Goal: Use online tool/utility: Utilize a website feature to perform a specific function

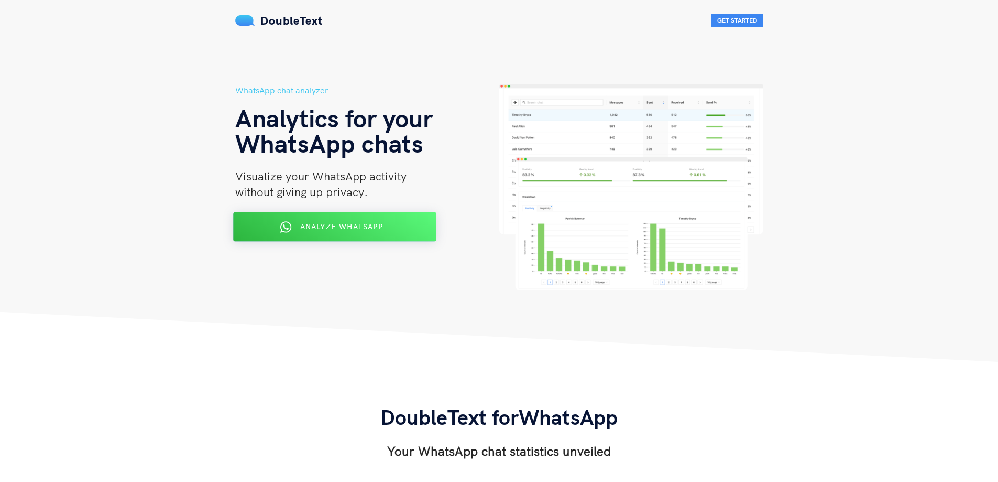
click at [358, 235] on div "Analyze WhatsApp" at bounding box center [335, 227] width 166 height 17
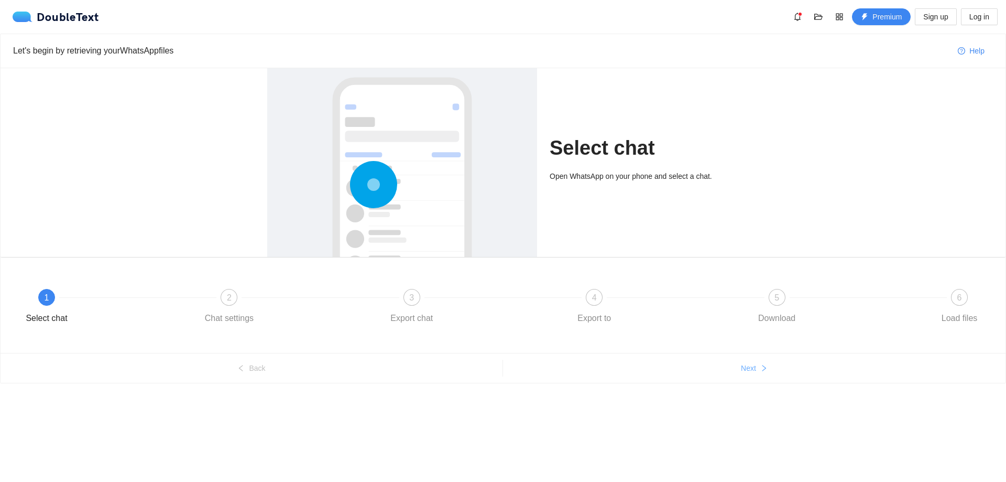
click at [745, 367] on span "Next" at bounding box center [748, 368] width 15 height 12
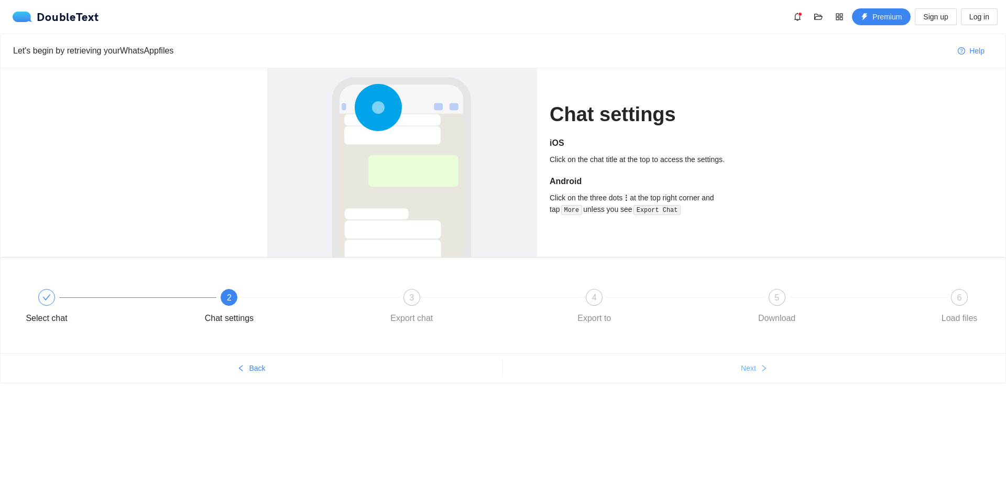
click at [745, 367] on span "Next" at bounding box center [748, 368] width 15 height 12
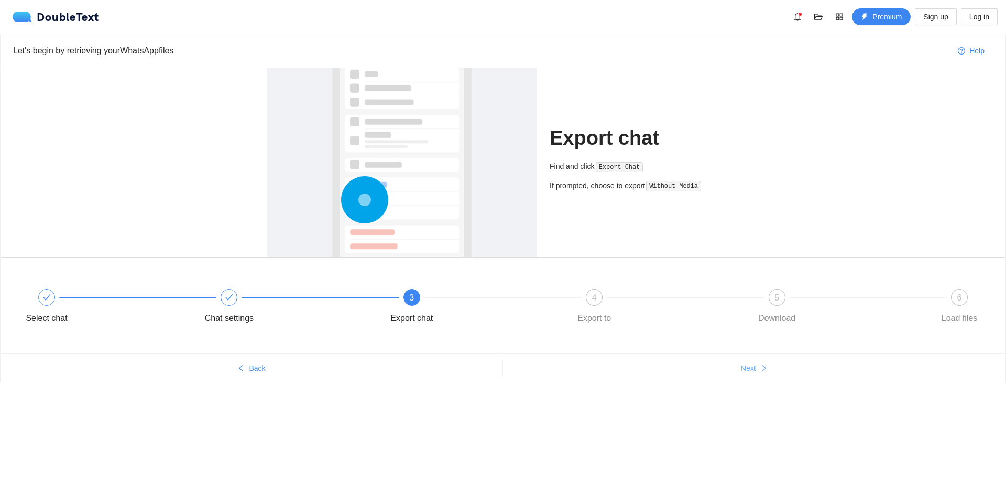
click at [745, 367] on span "Next" at bounding box center [748, 368] width 15 height 12
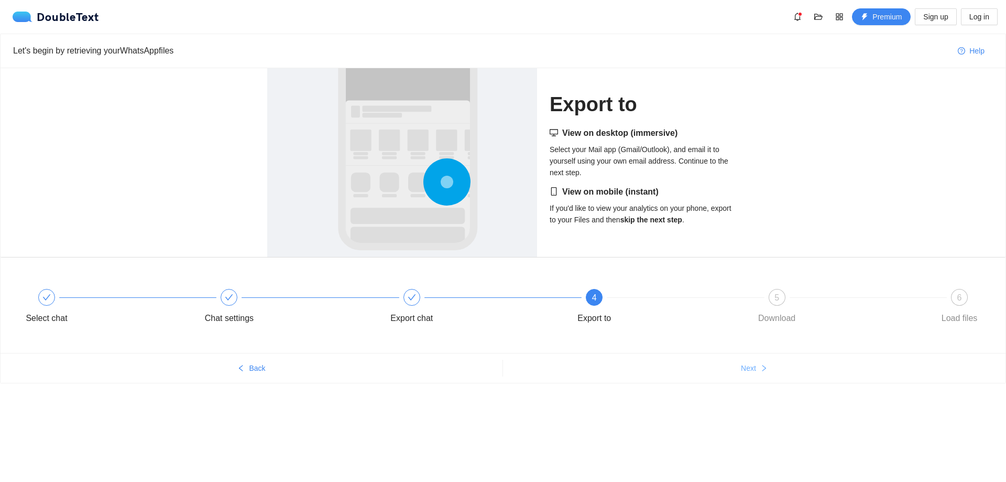
click at [748, 363] on span "Next" at bounding box center [748, 368] width 15 height 12
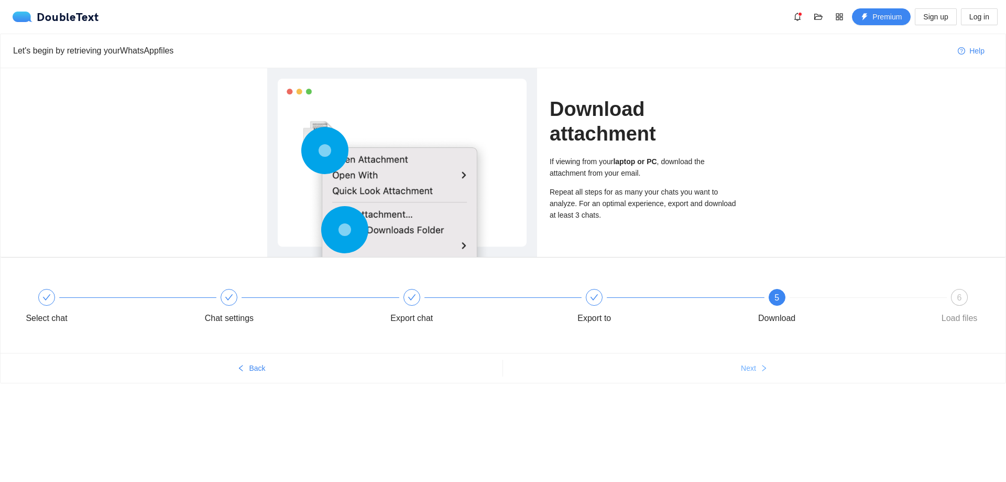
click at [748, 363] on span "Next" at bounding box center [748, 368] width 15 height 12
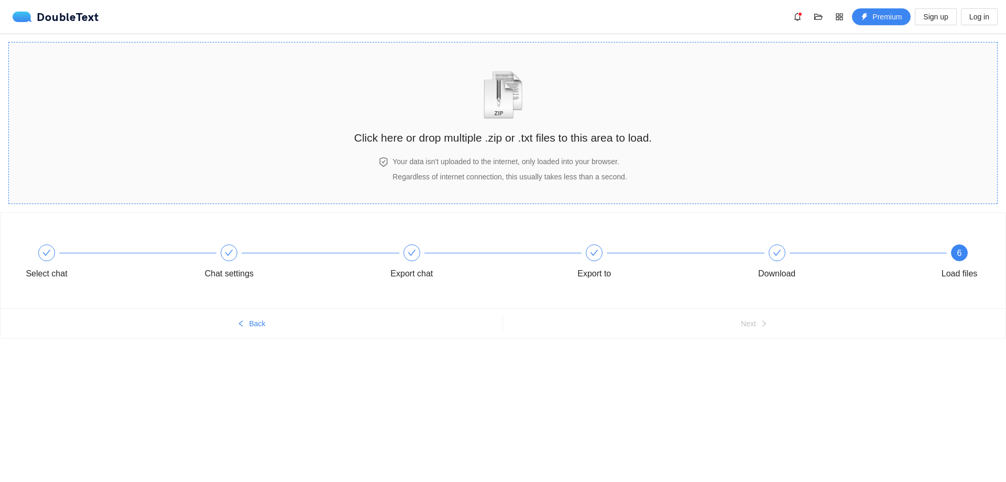
click at [484, 138] on h2 "Click here or drop multiple .zip or .txt files to this area to load." at bounding box center [503, 137] width 298 height 17
click at [780, 257] on span at bounding box center [777, 252] width 8 height 9
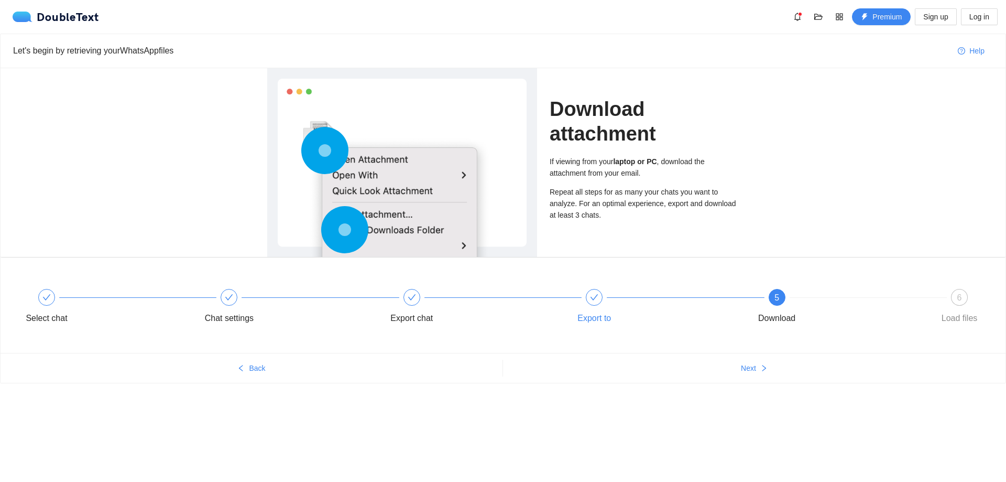
click at [590, 315] on div "Export to" at bounding box center [595, 318] width 34 height 17
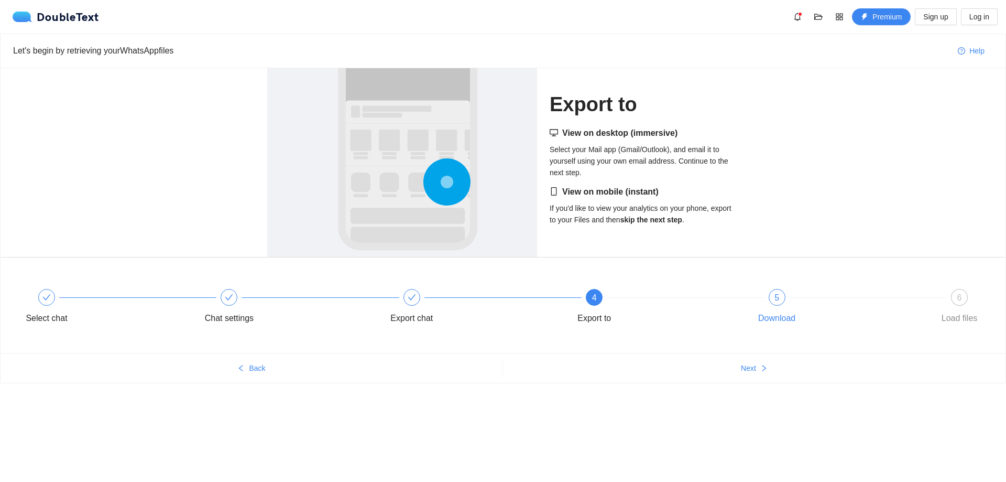
click at [778, 303] on div "5" at bounding box center [777, 297] width 17 height 17
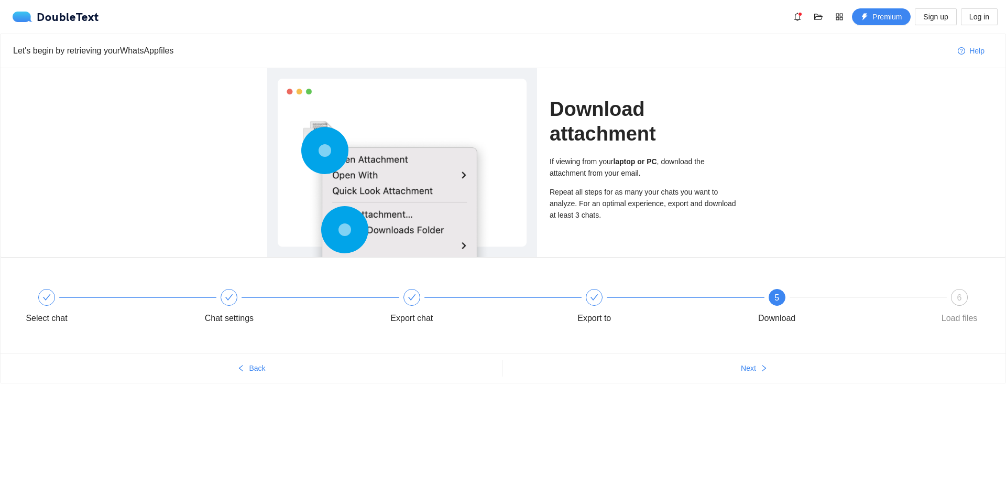
click at [960, 298] on span "6" at bounding box center [959, 297] width 5 height 9
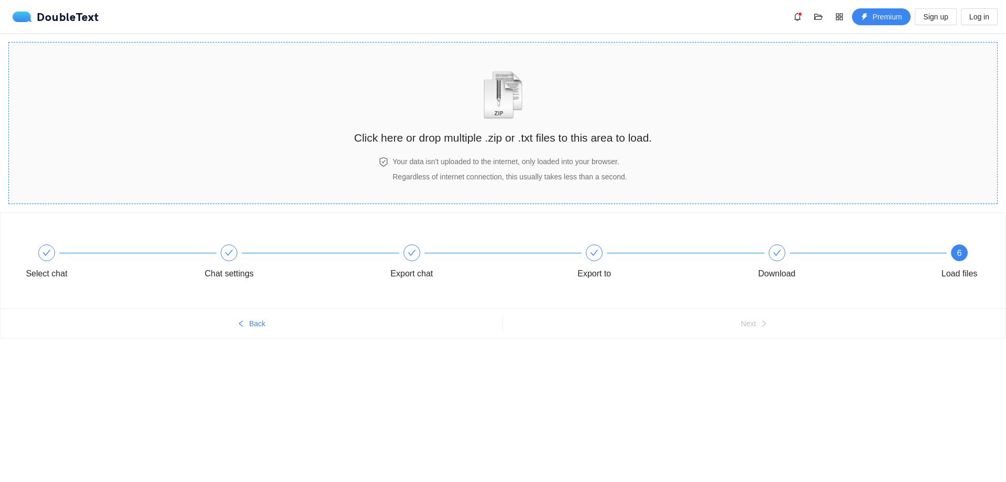
click at [507, 164] on h4 "Your data isn't uploaded to the internet, only loaded into your browser." at bounding box center [510, 162] width 234 height 12
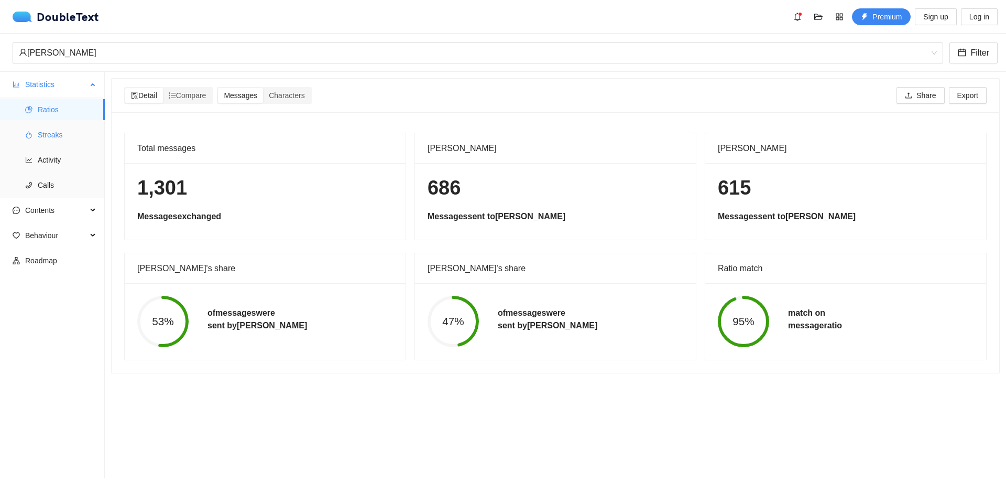
click at [42, 137] on span "Streaks" at bounding box center [67, 134] width 59 height 21
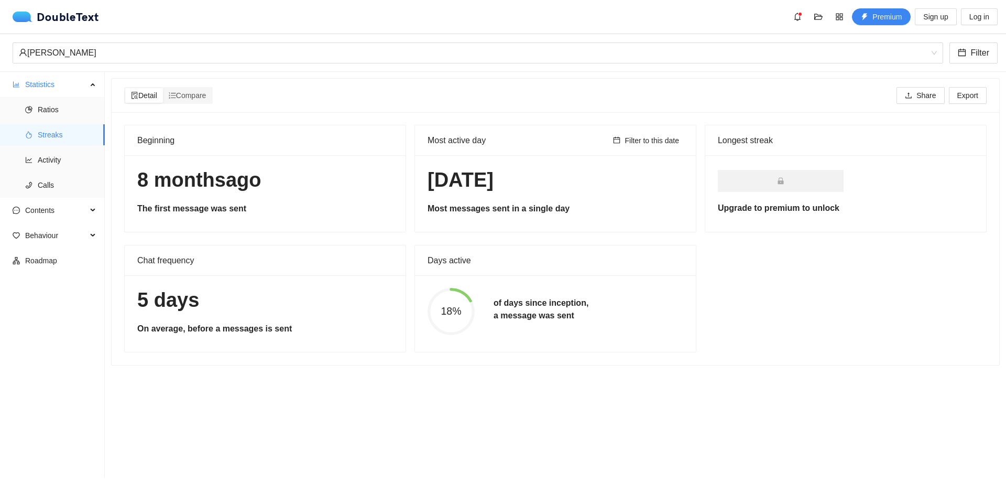
click at [669, 401] on section "Detail Compare Share Export Beginning [DATE] The first message was sent Most ac…" at bounding box center [555, 275] width 901 height 406
click at [195, 97] on span "Compare" at bounding box center [188, 95] width 38 height 8
click at [163, 88] on input "Compare" at bounding box center [163, 88] width 0 height 0
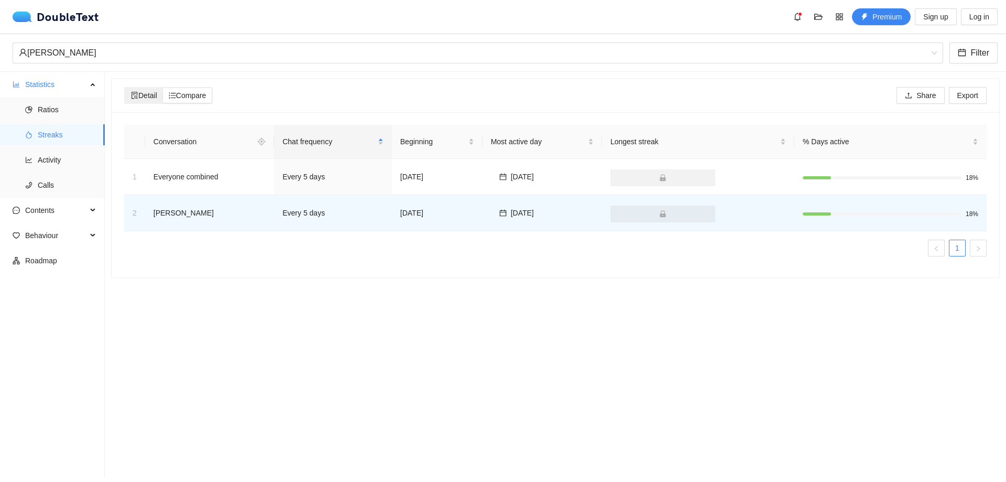
click at [149, 91] on span "Detail" at bounding box center [144, 95] width 26 height 8
click at [125, 88] on input "Detail" at bounding box center [125, 88] width 0 height 0
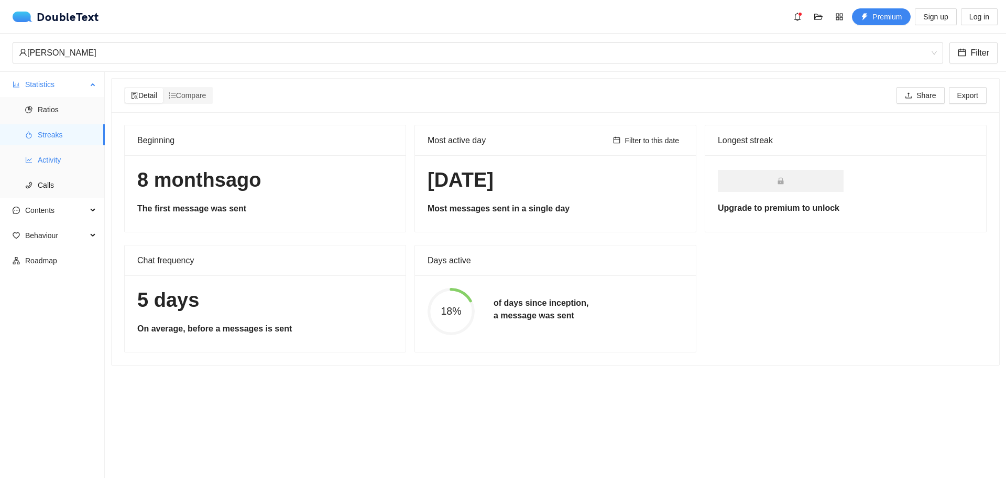
click at [51, 165] on span "Activity" at bounding box center [67, 159] width 59 height 21
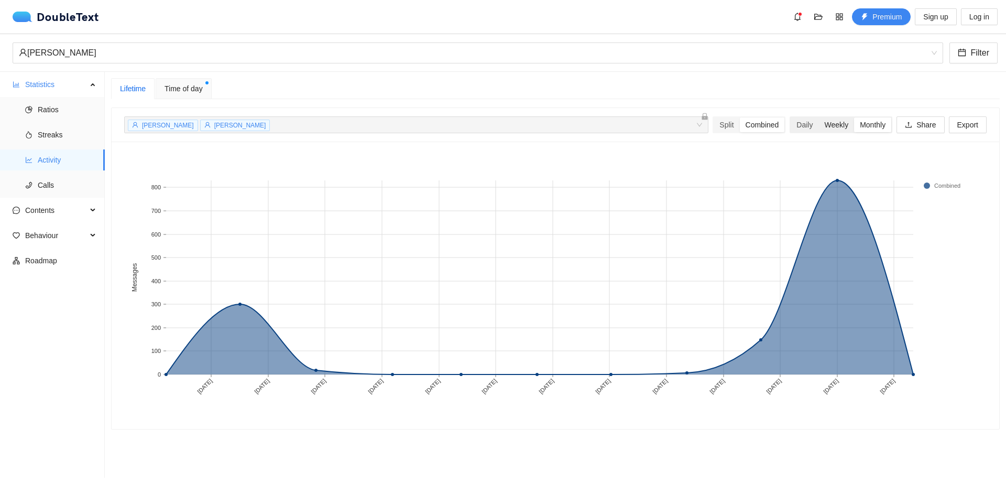
click at [830, 124] on div "Weekly" at bounding box center [837, 124] width 36 height 15
click at [819, 117] on input "Weekly" at bounding box center [819, 117] width 0 height 0
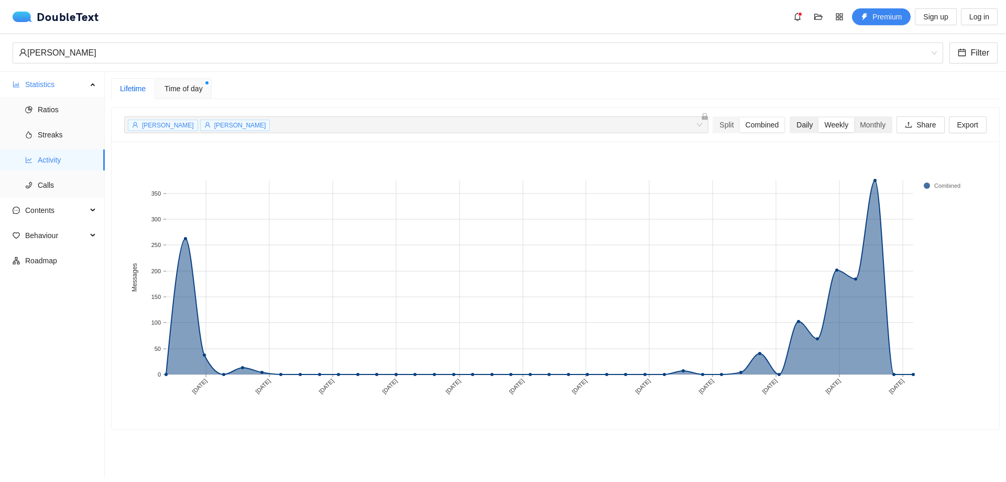
click at [793, 124] on div "Daily" at bounding box center [805, 124] width 28 height 15
click at [791, 117] on input "Daily" at bounding box center [791, 117] width 0 height 0
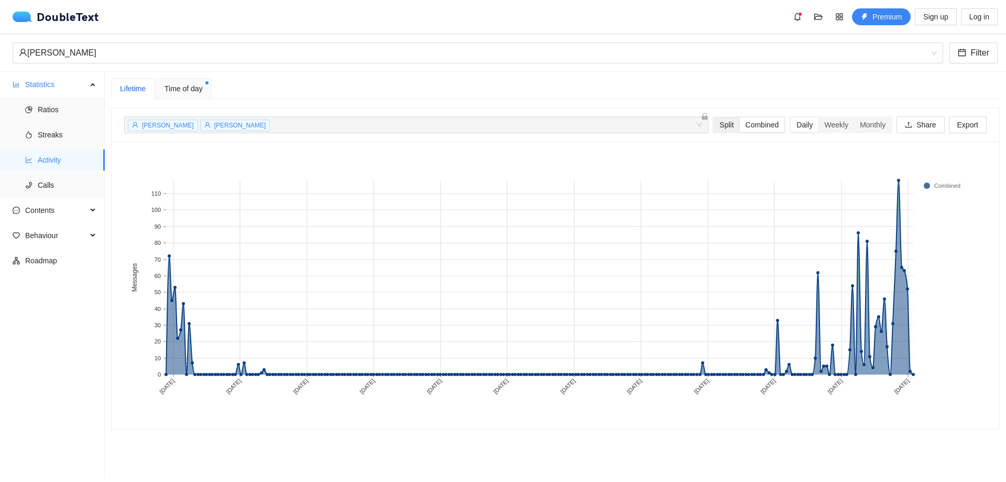
click at [714, 126] on div "Split" at bounding box center [727, 124] width 26 height 15
click at [714, 117] on input "Split" at bounding box center [714, 117] width 0 height 0
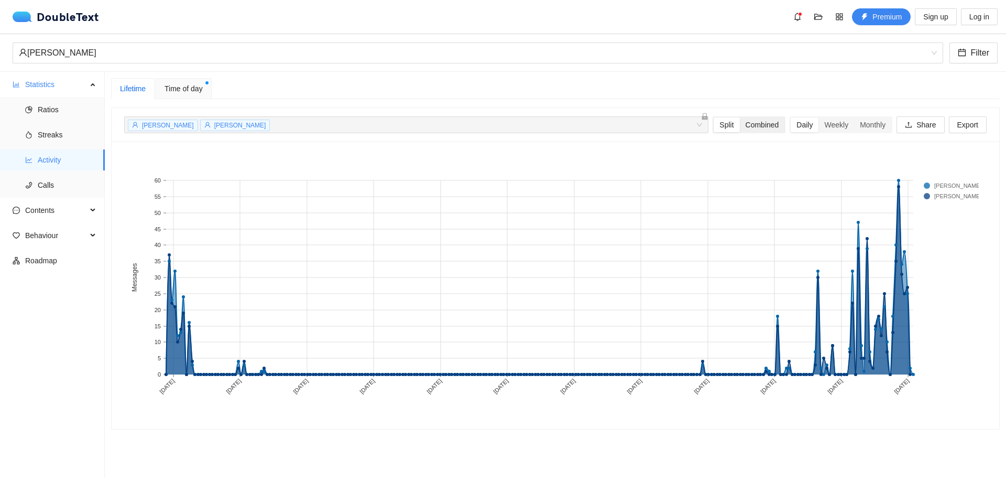
click at [740, 123] on div "Combined" at bounding box center [762, 124] width 45 height 15
click at [740, 117] on input "Combined" at bounding box center [740, 117] width 0 height 0
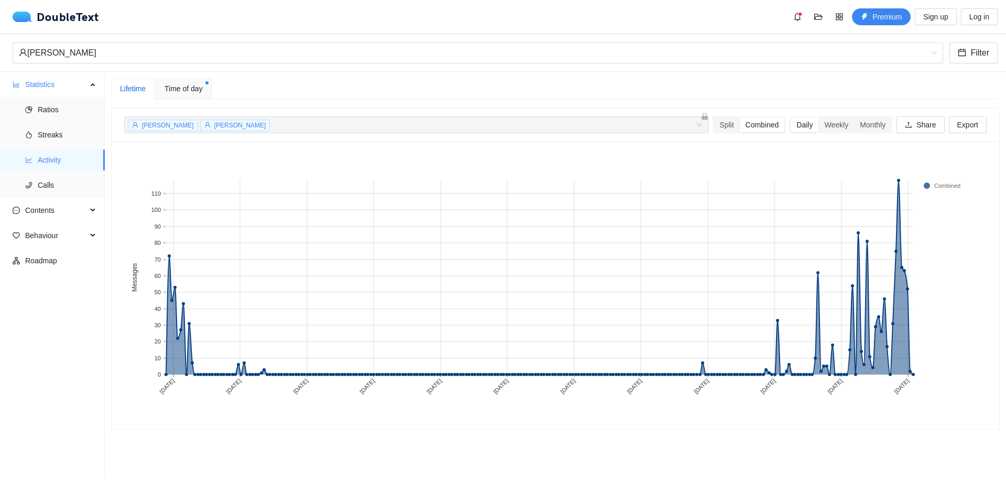
click at [171, 89] on span "Time of day" at bounding box center [184, 89] width 38 height 12
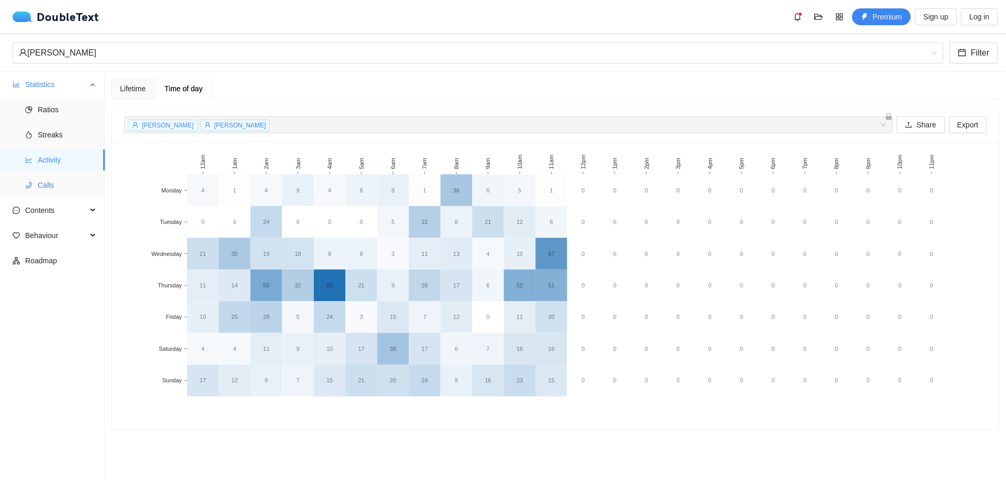
click at [64, 192] on span "Calls" at bounding box center [67, 185] width 59 height 21
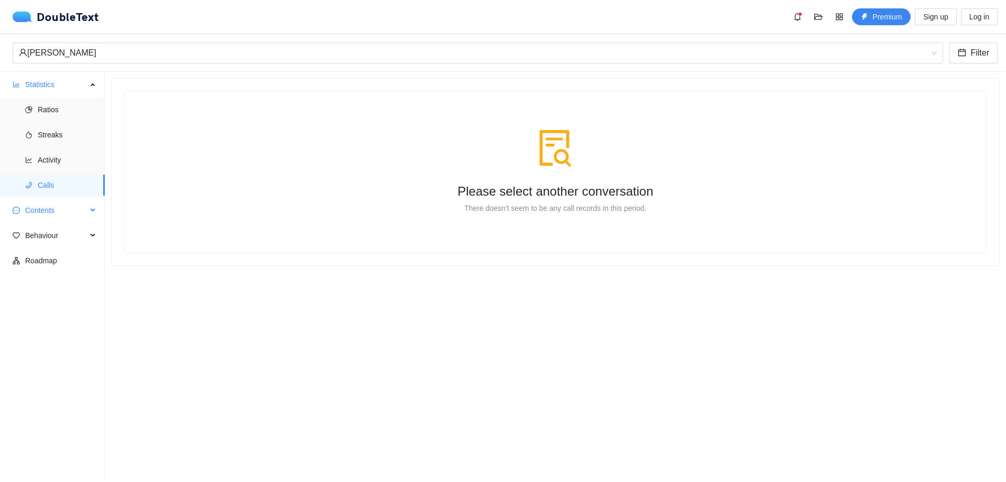
click at [55, 212] on span "Contents" at bounding box center [56, 210] width 62 height 21
click at [67, 236] on span "Word Cloud" at bounding box center [67, 235] width 59 height 21
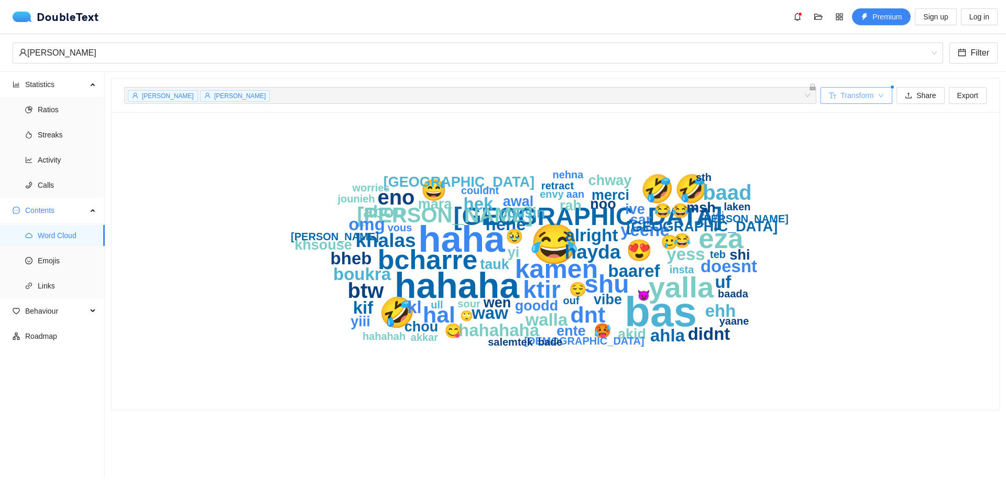
click at [866, 99] on span "Transform" at bounding box center [857, 96] width 33 height 12
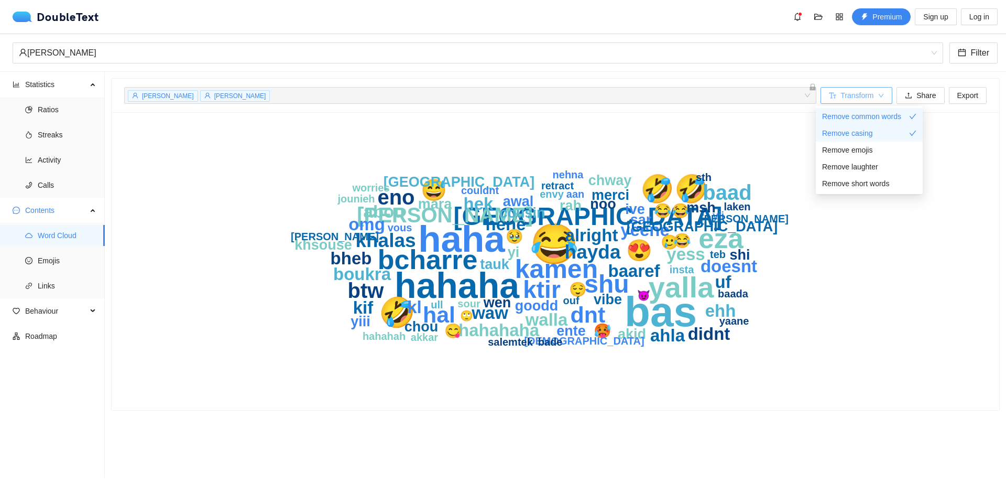
click at [866, 99] on span "Transform" at bounding box center [857, 96] width 33 height 12
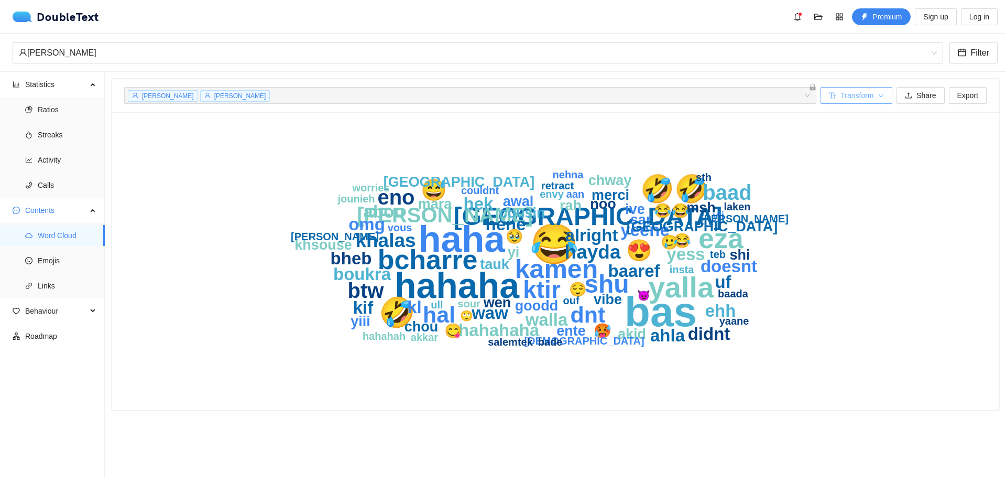
click at [857, 96] on span "Transform" at bounding box center [857, 96] width 33 height 12
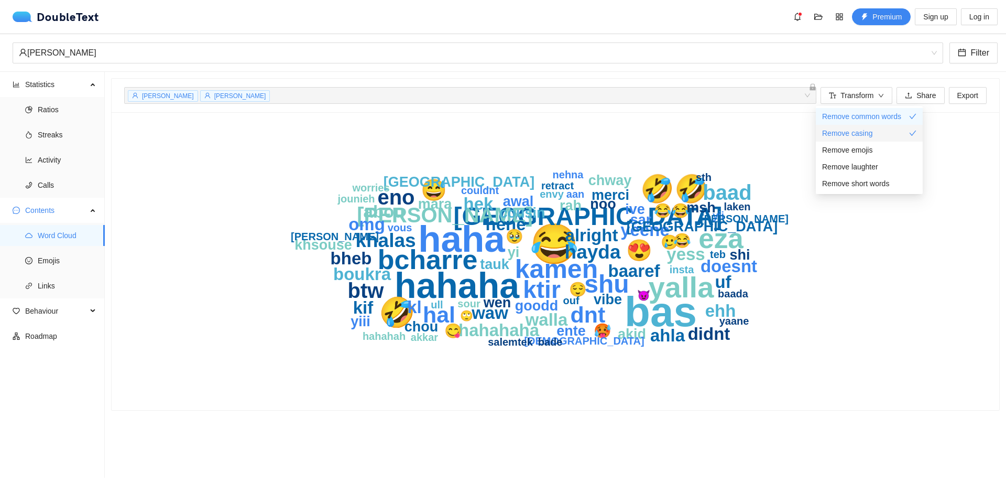
click at [860, 132] on span "Remove casing" at bounding box center [847, 133] width 51 height 12
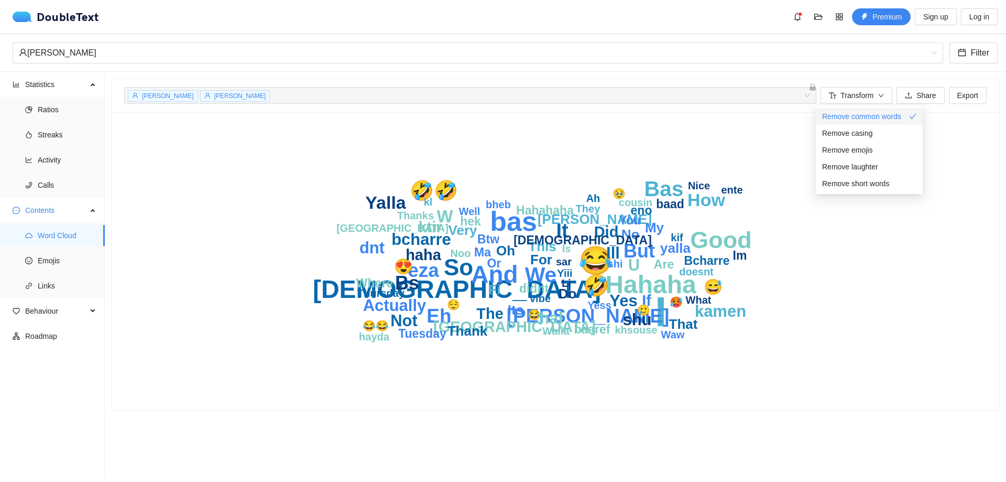
click at [868, 122] on span "Remove common words" at bounding box center [861, 117] width 79 height 12
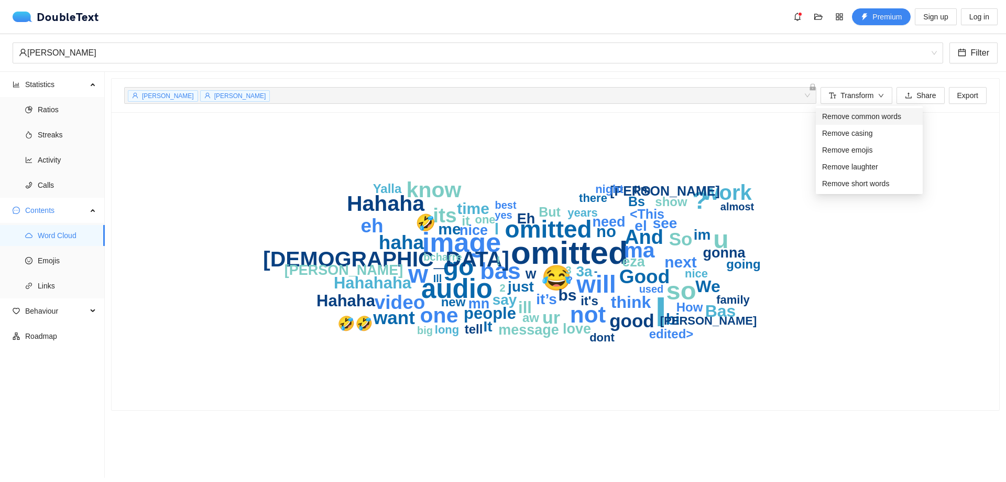
click at [840, 119] on span "Remove common words" at bounding box center [861, 117] width 79 height 12
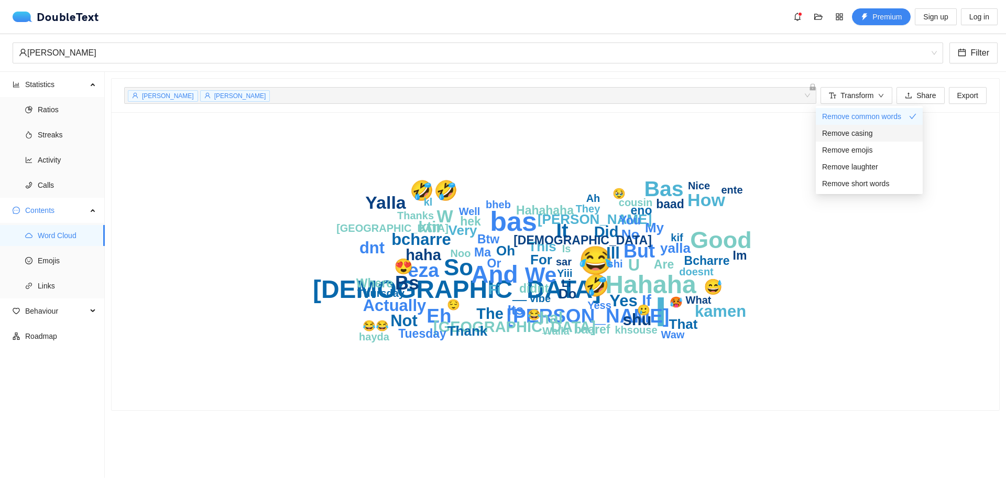
click at [847, 134] on span "Remove casing" at bounding box center [847, 133] width 51 height 12
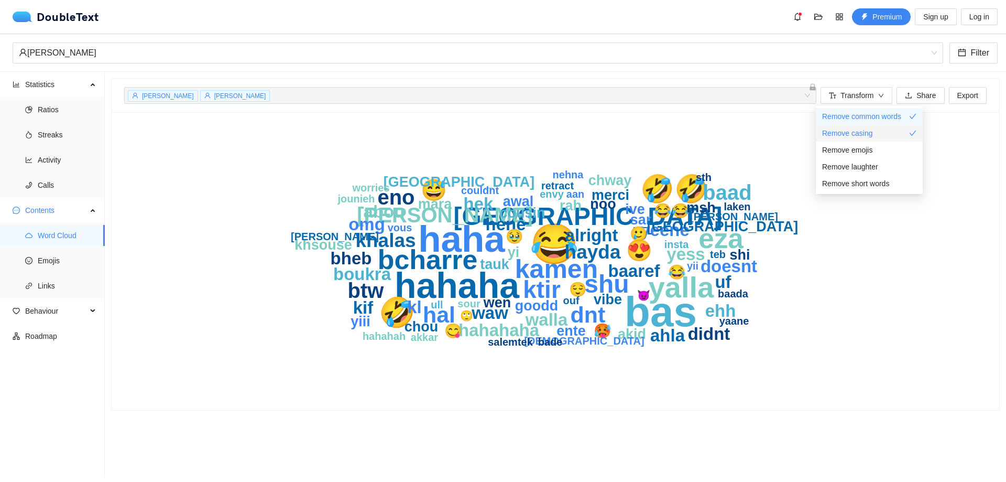
click at [847, 134] on span "Remove casing" at bounding box center [847, 133] width 51 height 12
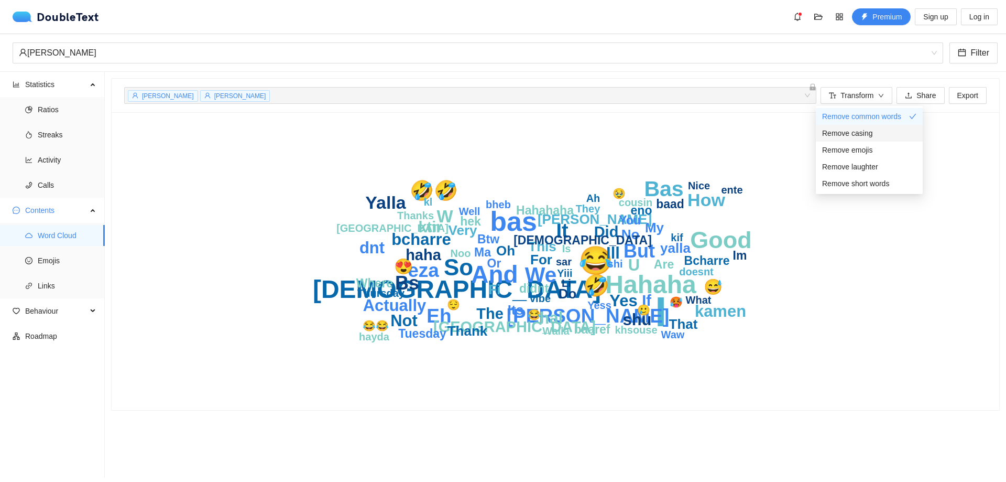
click at [847, 134] on span "Remove casing" at bounding box center [847, 133] width 51 height 12
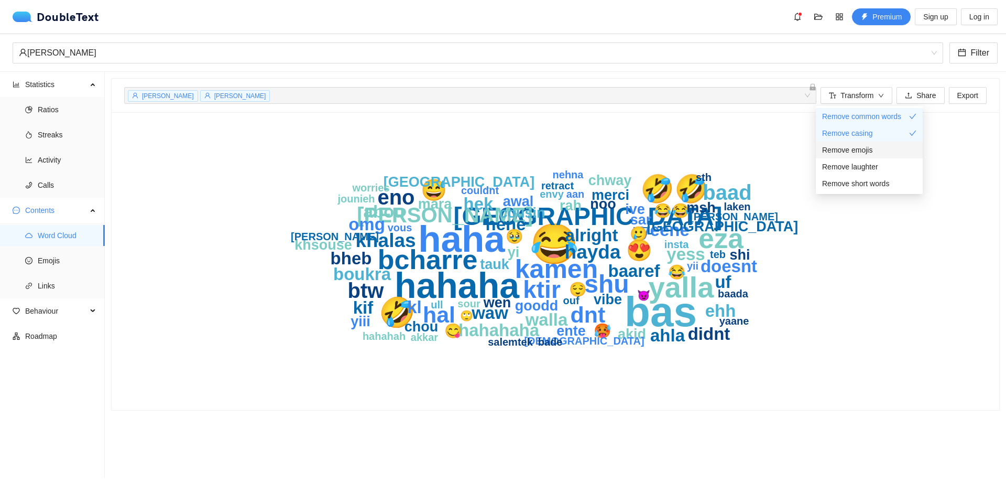
click at [852, 150] on span "Remove emojis" at bounding box center [847, 150] width 50 height 12
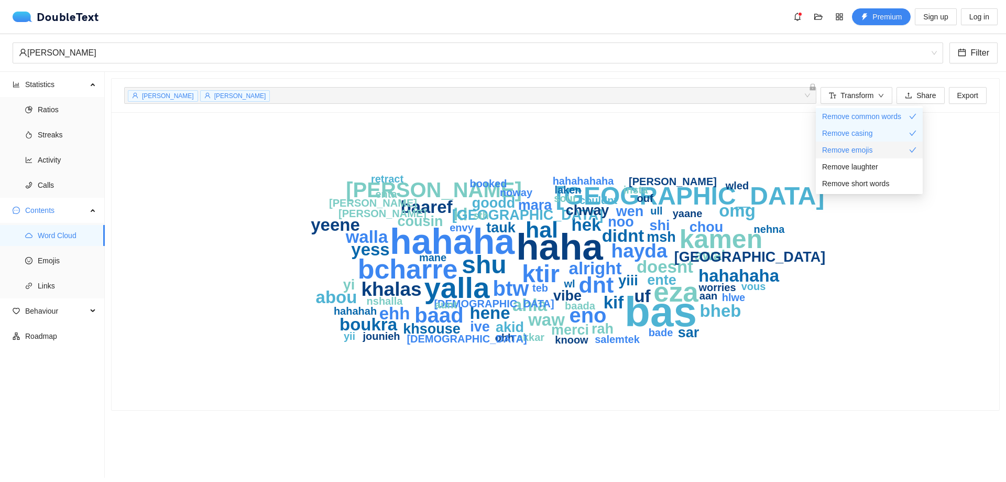
click at [852, 150] on span "Remove emojis" at bounding box center [847, 150] width 50 height 12
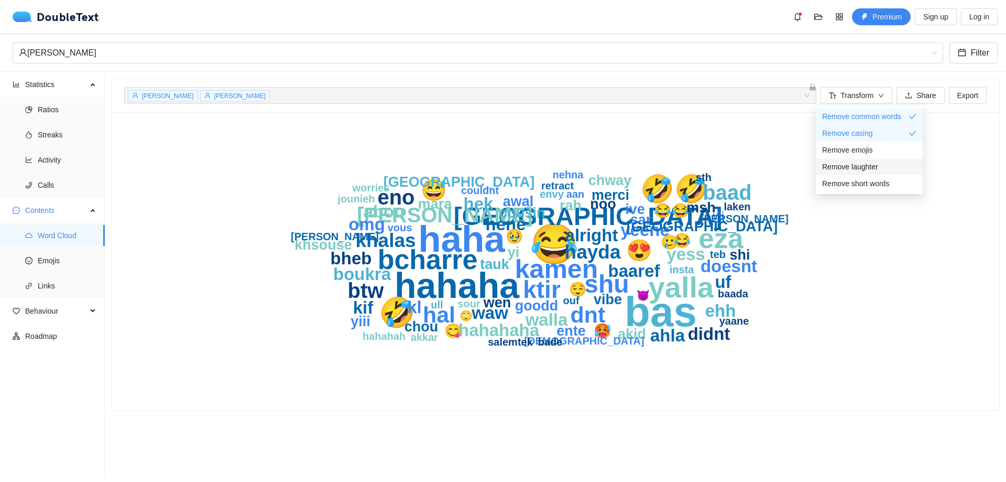
click at [853, 168] on span "Remove laughter" at bounding box center [850, 167] width 56 height 12
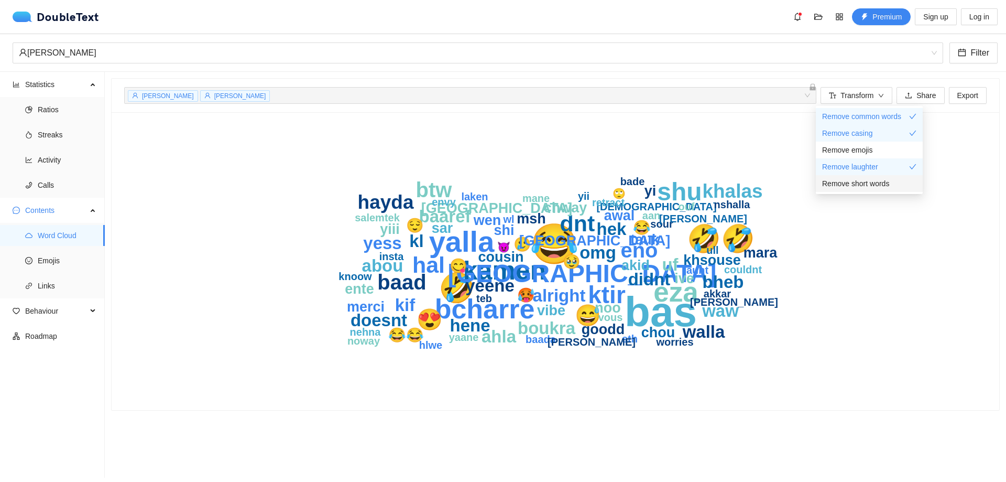
click at [857, 187] on span "Remove short words" at bounding box center [855, 184] width 67 height 12
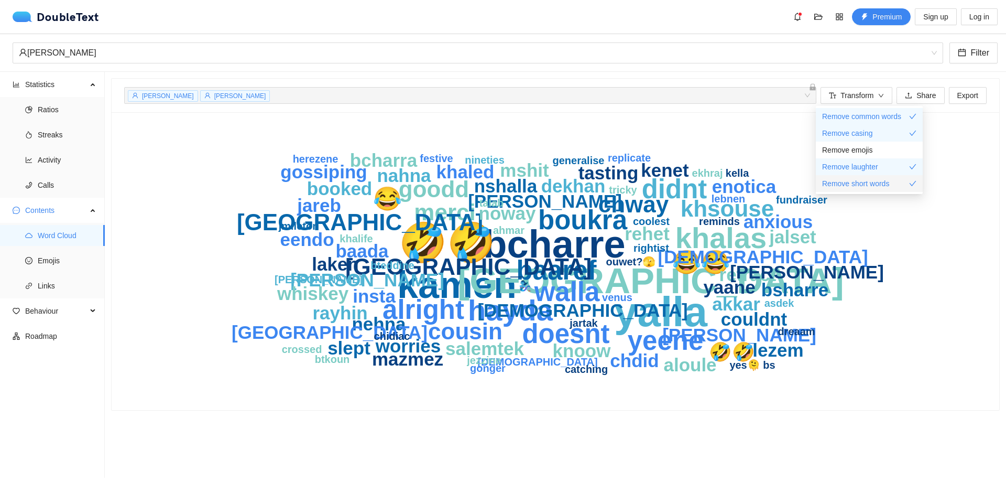
click at [857, 187] on span "Remove short words" at bounding box center [855, 184] width 67 height 12
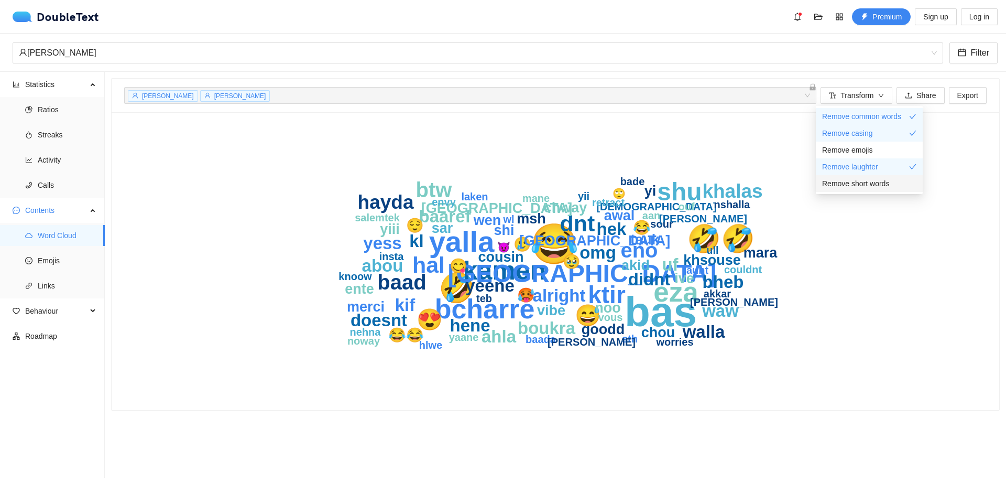
click at [857, 187] on span "Remove short words" at bounding box center [855, 184] width 67 height 12
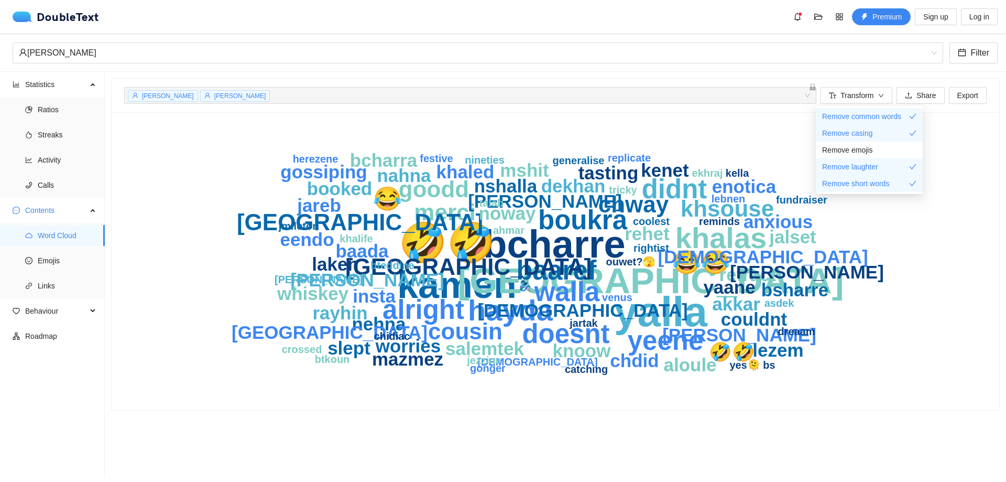
click at [886, 211] on icon "yalla bcharre 🤣🤣 kamen [GEOGRAPHIC_DATA] [PERSON_NAME] baaref didnt walla doesn…" at bounding box center [555, 261] width 671 height 273
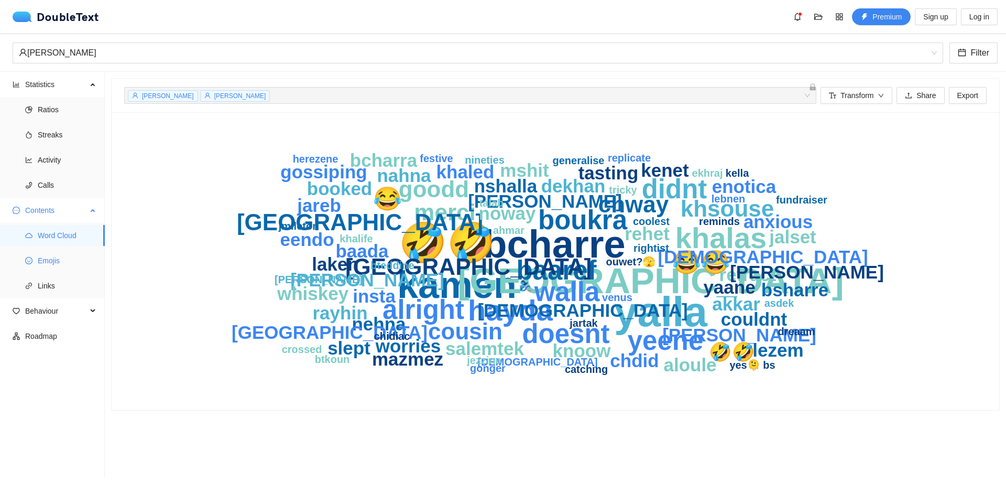
click at [31, 257] on icon "smile" at bounding box center [28, 260] width 7 height 7
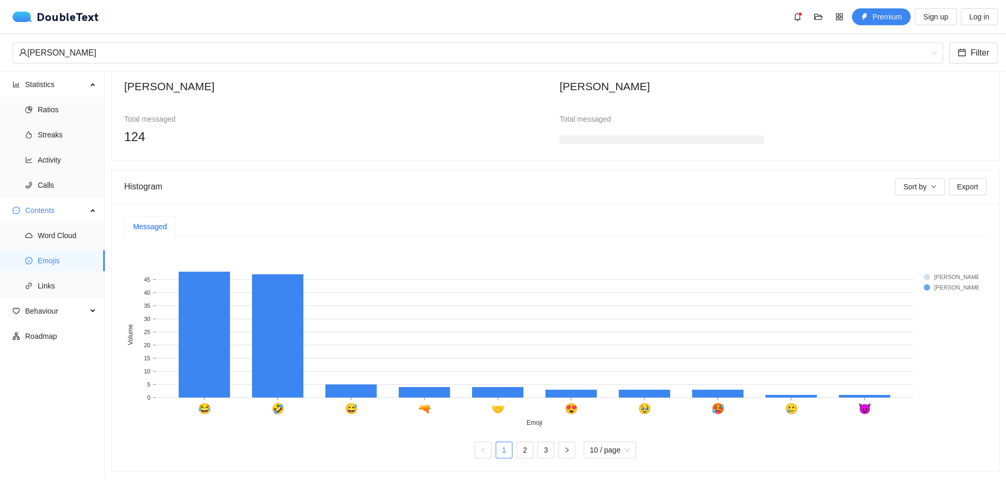
scroll to position [108, 0]
click at [518, 442] on link "2" at bounding box center [525, 450] width 16 height 16
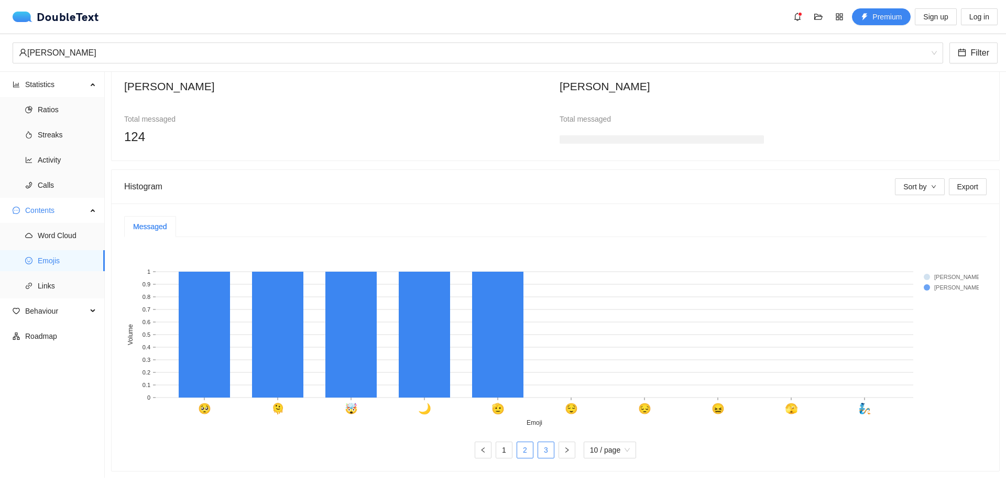
click at [540, 442] on link "3" at bounding box center [546, 450] width 16 height 16
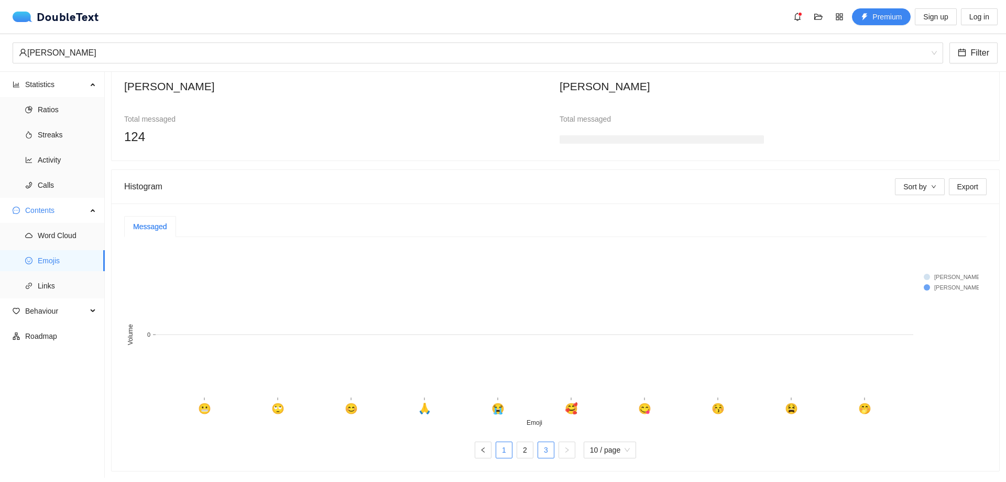
click at [496, 442] on link "1" at bounding box center [504, 450] width 16 height 16
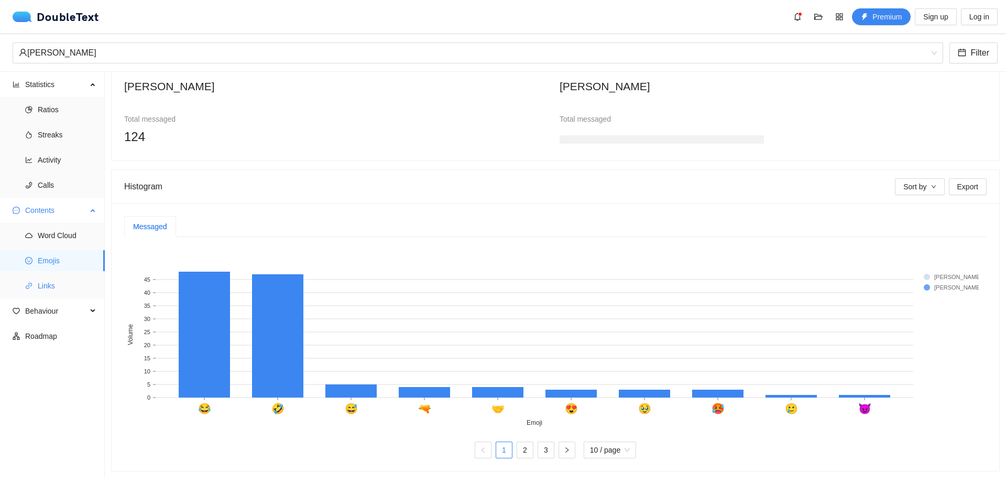
click at [42, 283] on span "Links" at bounding box center [67, 285] width 59 height 21
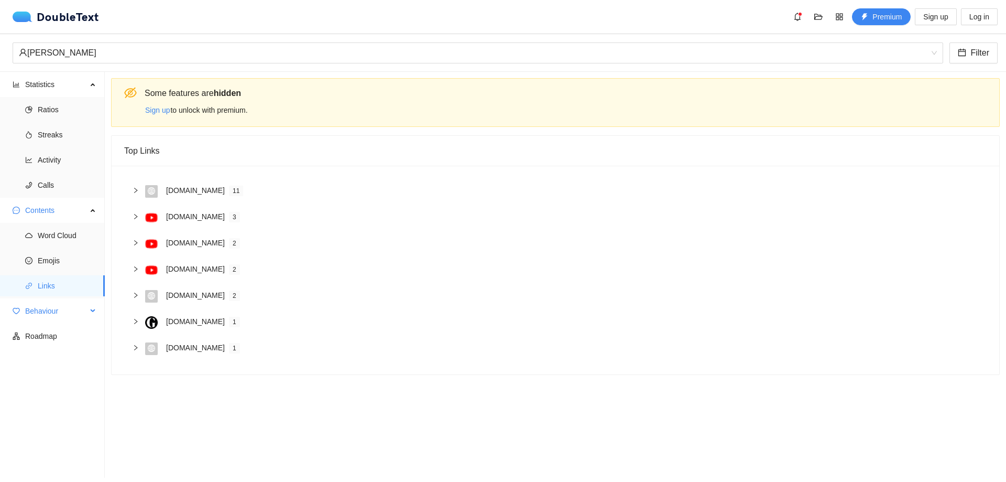
click at [77, 312] on span "Behaviour" at bounding box center [56, 310] width 62 height 21
click at [72, 332] on span "Engagement" at bounding box center [67, 335] width 59 height 21
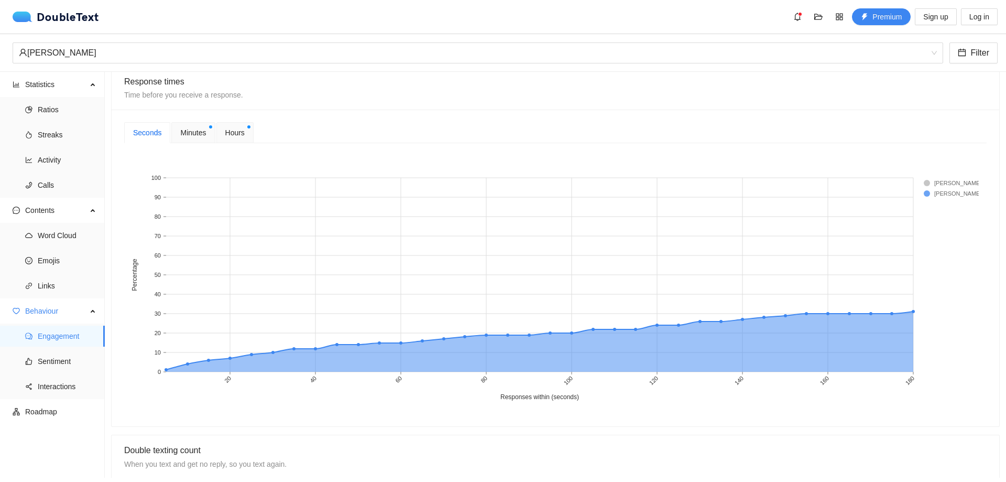
scroll to position [472, 0]
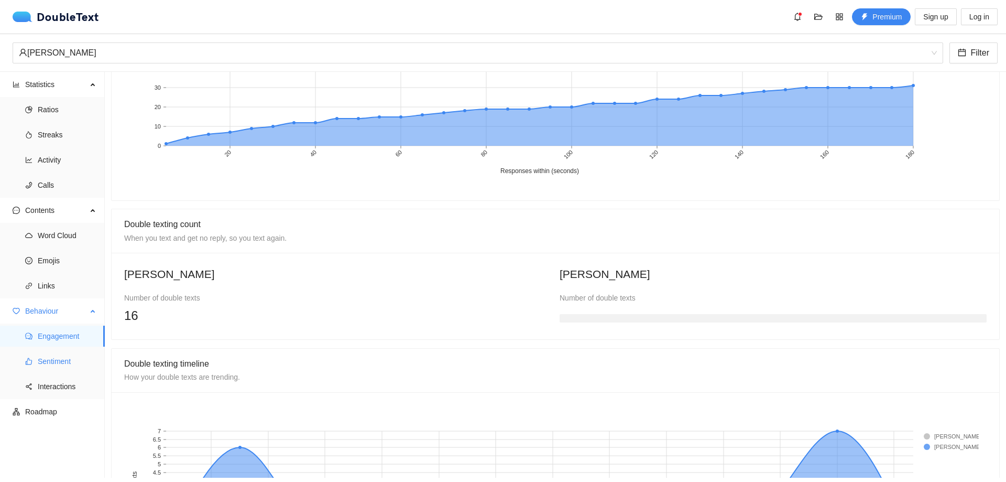
click at [63, 362] on span "Sentiment" at bounding box center [67, 361] width 59 height 21
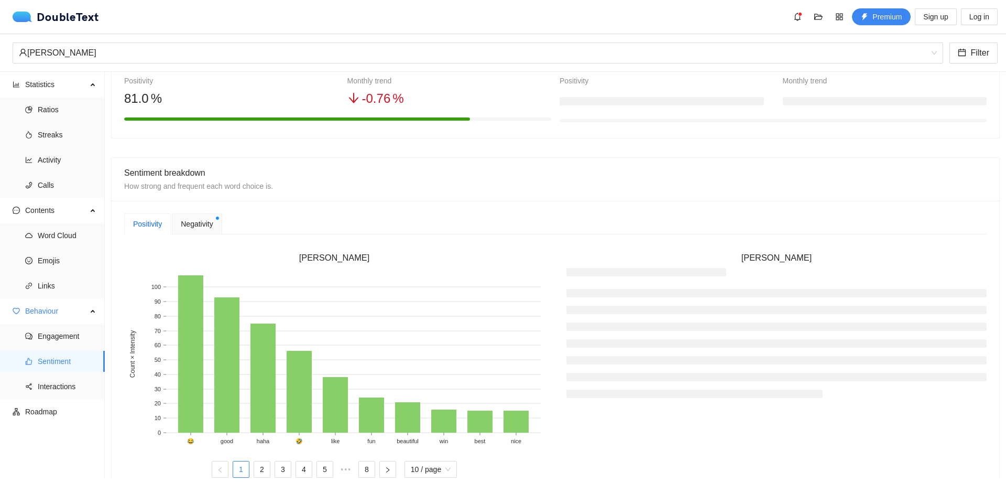
scroll to position [100, 0]
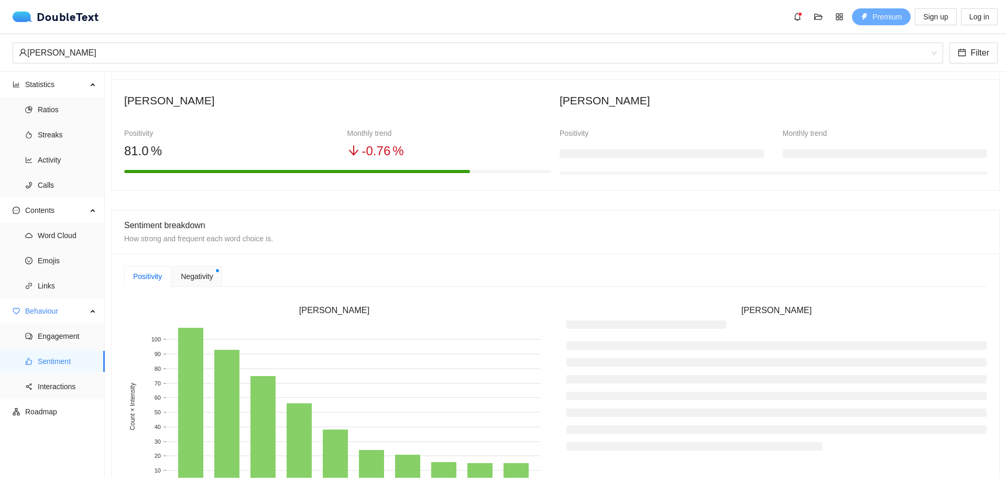
click at [894, 20] on span "Premium" at bounding box center [887, 17] width 29 height 12
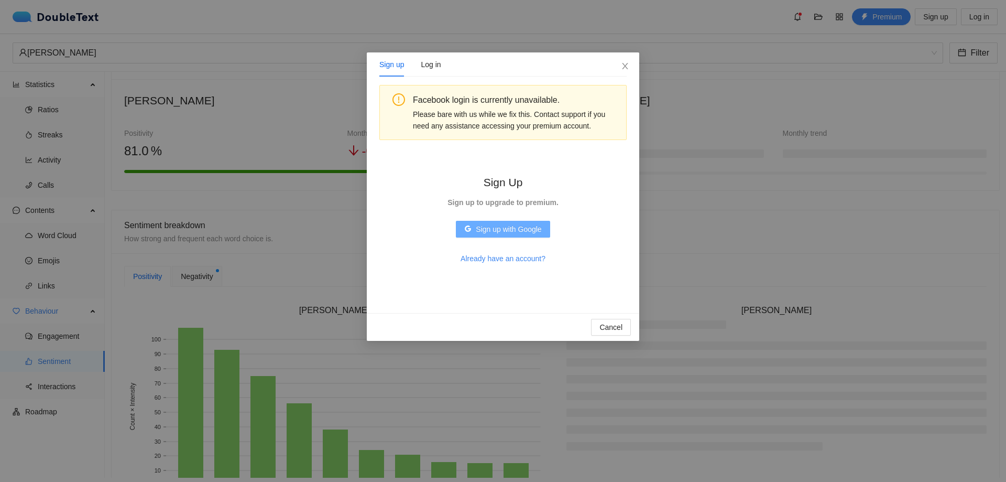
click at [504, 224] on span "Sign up with Google" at bounding box center [509, 229] width 66 height 12
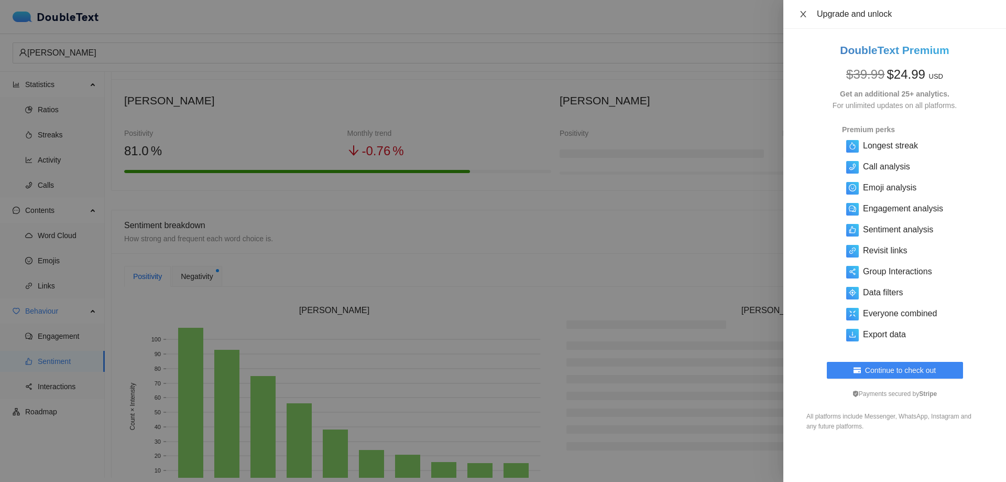
click at [804, 13] on icon "close" at bounding box center [803, 14] width 6 height 6
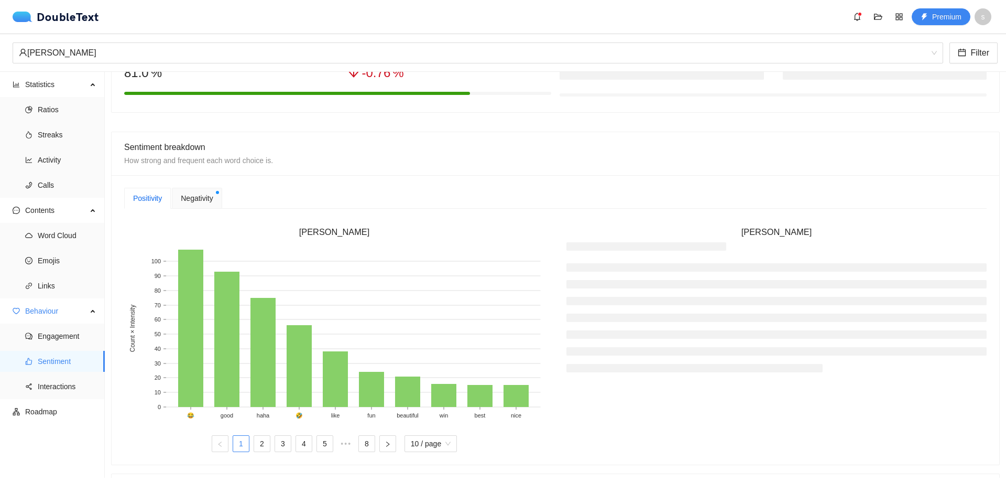
scroll to position [204, 0]
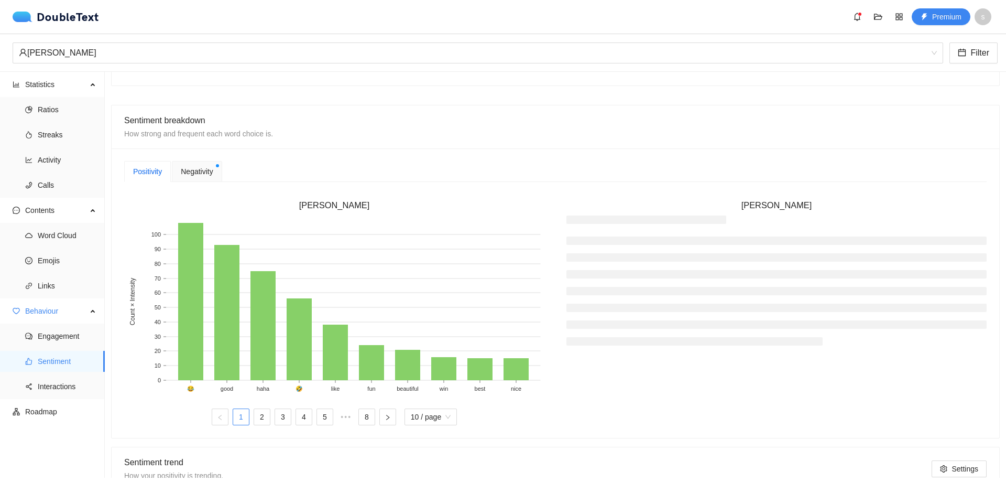
click at [194, 167] on span "Negativity" at bounding box center [197, 172] width 32 height 12
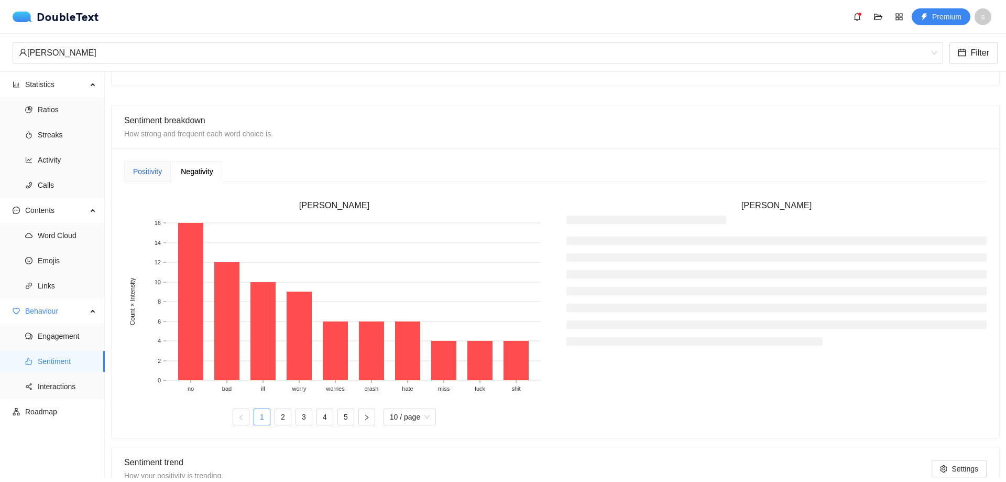
click at [151, 173] on div "Positivity" at bounding box center [147, 172] width 29 height 12
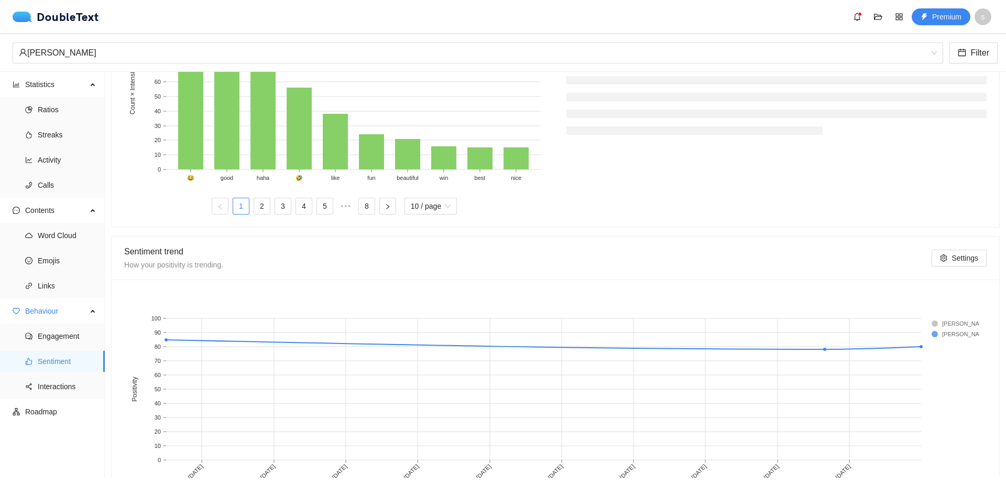
scroll to position [466, 0]
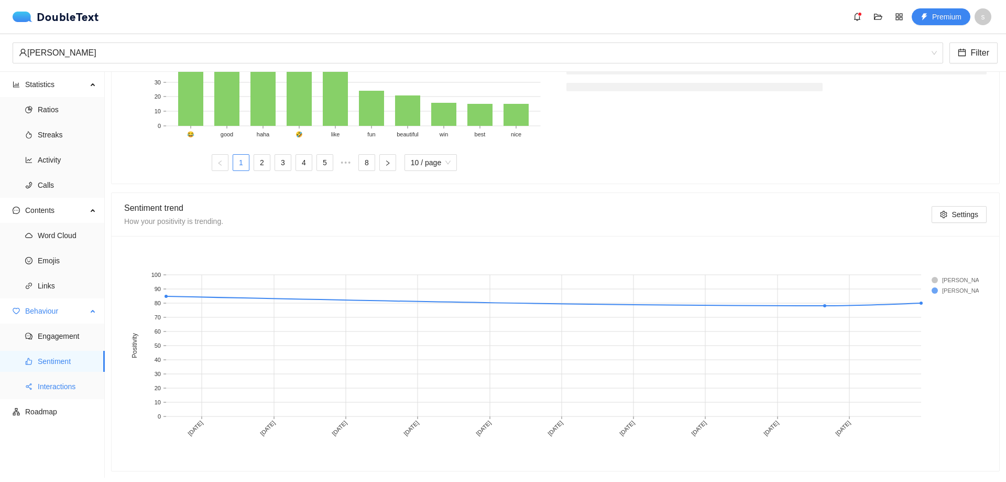
click at [68, 384] on span "Interactions" at bounding box center [67, 386] width 59 height 21
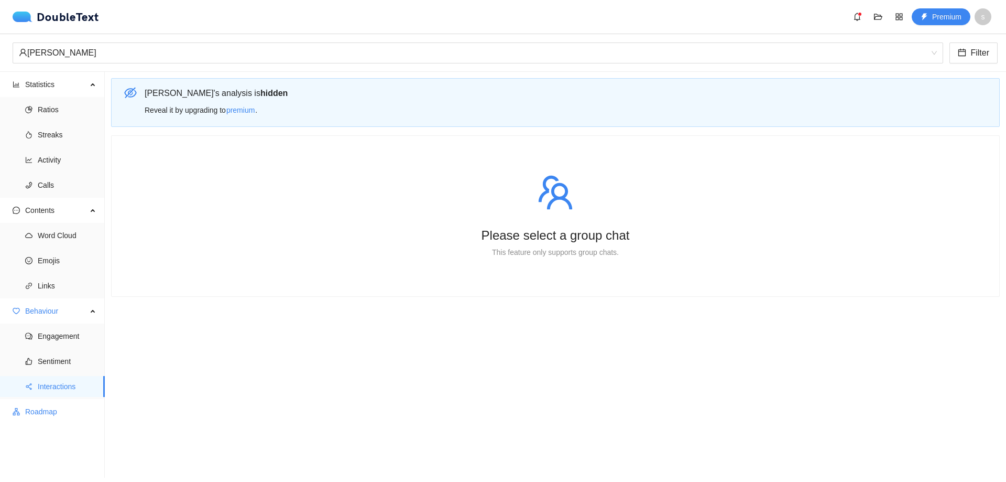
click at [50, 412] on span "Roadmap" at bounding box center [60, 411] width 71 height 21
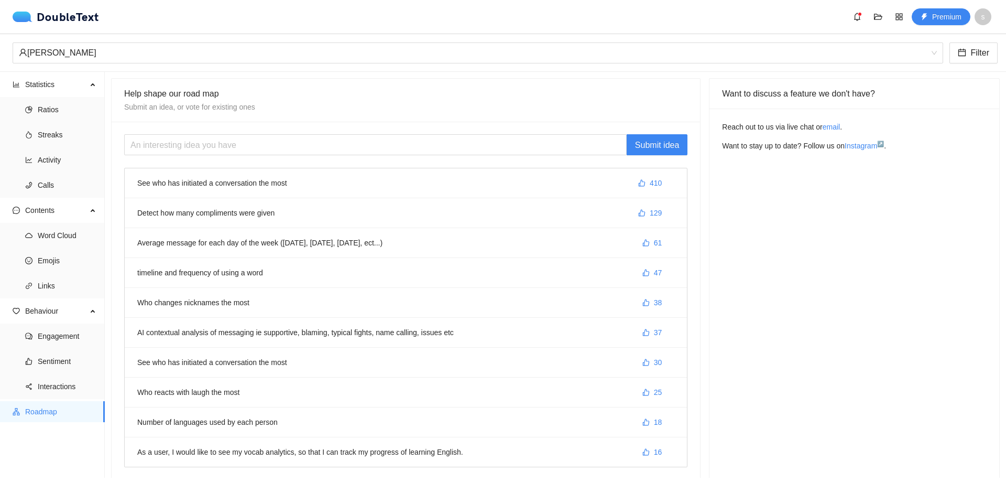
click at [544, 180] on li "See who has initiated a conversation the most 410" at bounding box center [406, 183] width 562 height 30
click at [653, 185] on span "410" at bounding box center [656, 183] width 12 height 12
click at [58, 114] on span "Ratios" at bounding box center [67, 109] width 59 height 21
